Goal: Task Accomplishment & Management: Complete application form

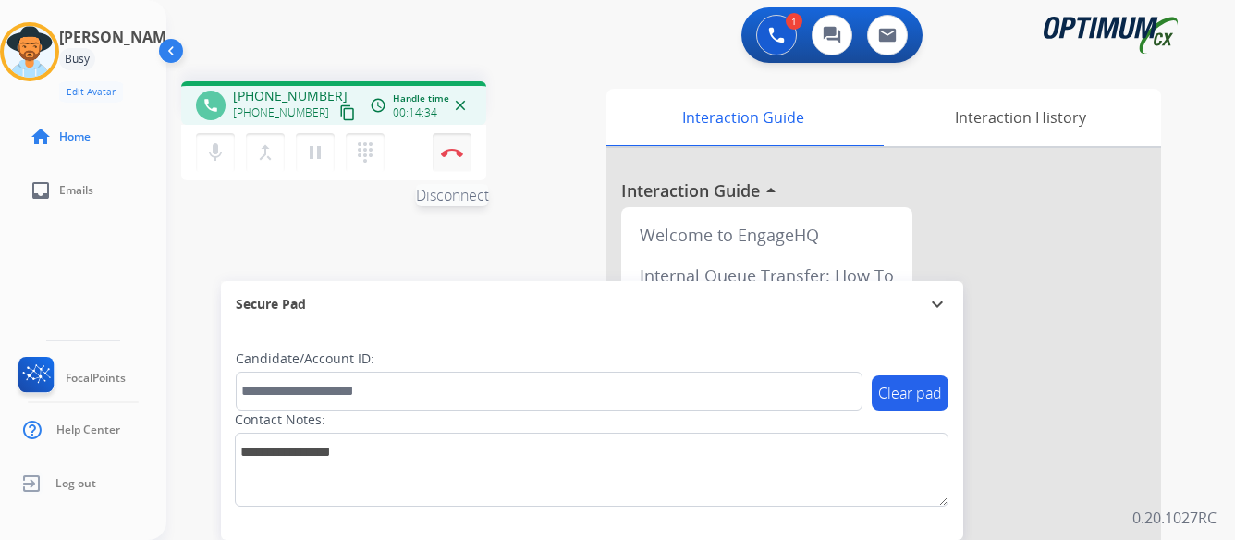
click at [455, 152] on img at bounding box center [452, 152] width 22 height 9
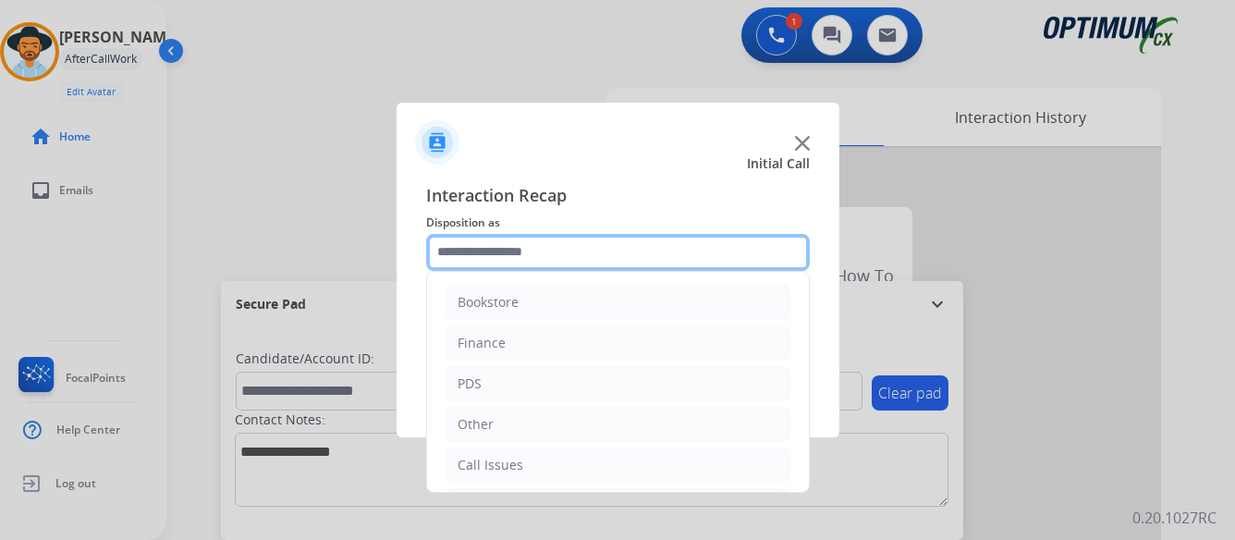
click at [686, 242] on input "text" at bounding box center [618, 252] width 384 height 37
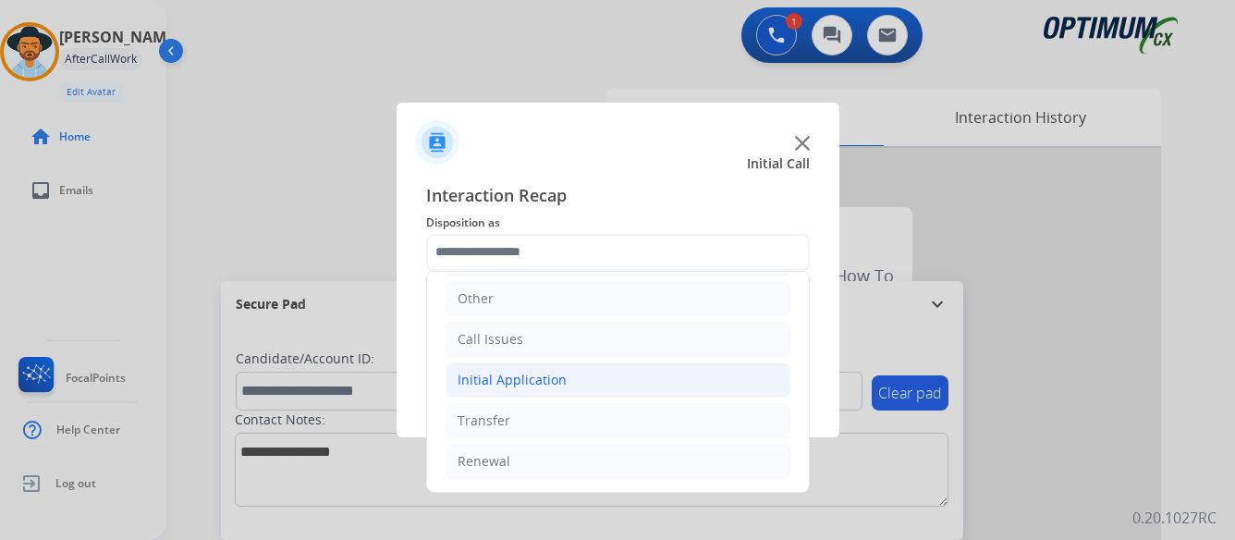
click at [557, 384] on div "Initial Application" at bounding box center [512, 380] width 109 height 18
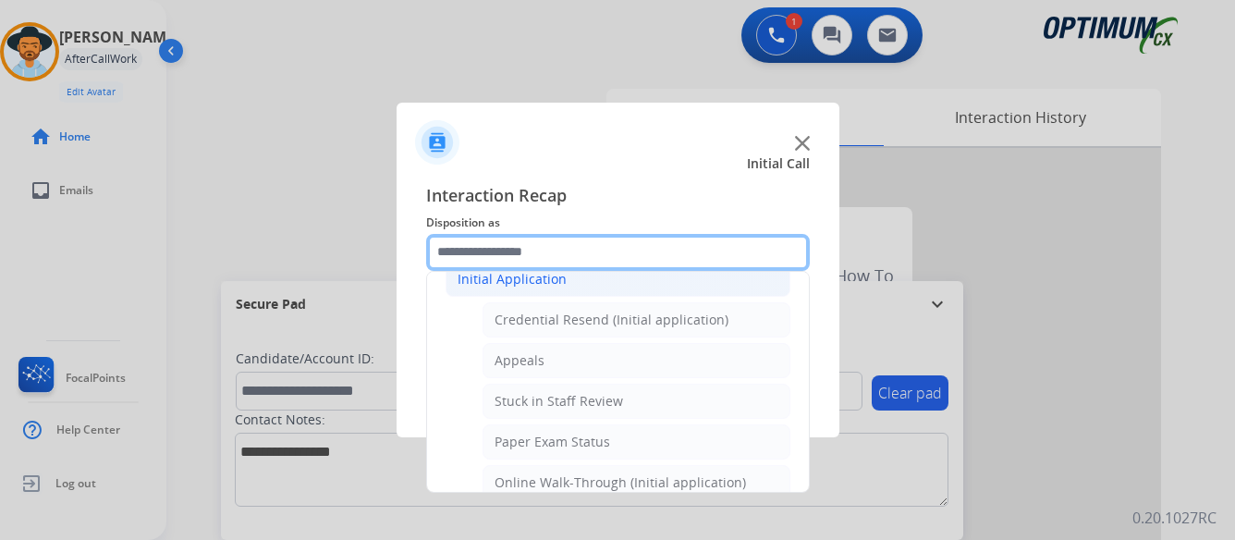
scroll to position [311, 0]
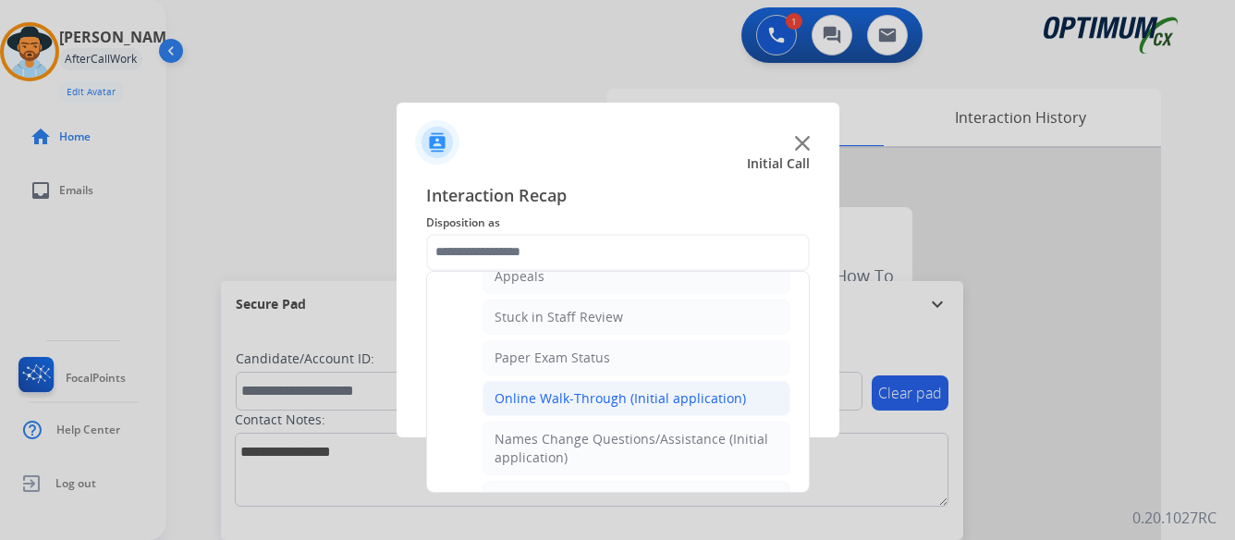
click at [562, 398] on div "Online Walk-Through (Initial application)" at bounding box center [620, 398] width 251 height 18
type input "**********"
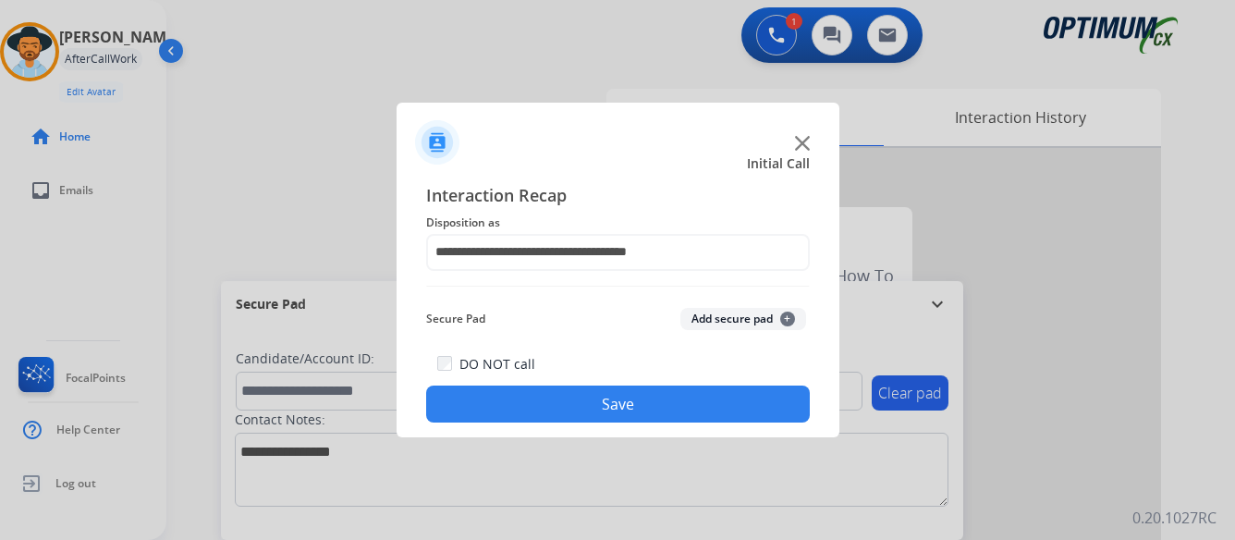
click at [610, 408] on button "Save" at bounding box center [618, 403] width 384 height 37
